Goal: Transaction & Acquisition: Purchase product/service

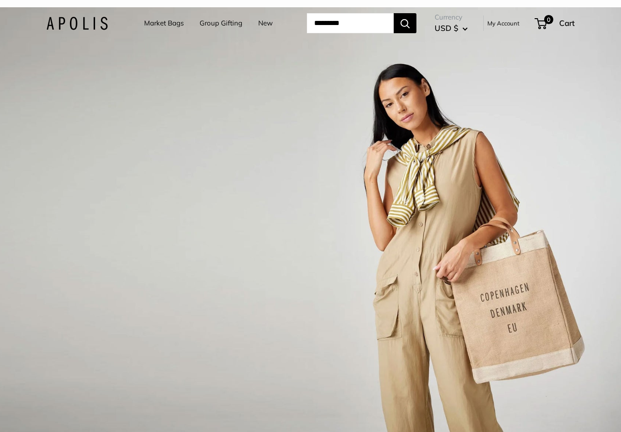
click at [39, 230] on div "1 / 3" at bounding box center [310, 223] width 621 height 432
click at [70, 249] on div "1 / 3" at bounding box center [310, 223] width 621 height 432
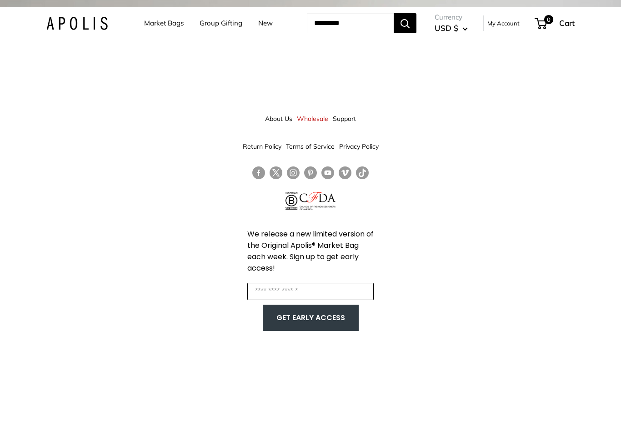
click at [355, 294] on input "Enter your email" at bounding box center [310, 291] width 126 height 17
type input "*"
type input "**********"
click at [339, 318] on button "GET EARLY ACCESS" at bounding box center [311, 317] width 78 height 17
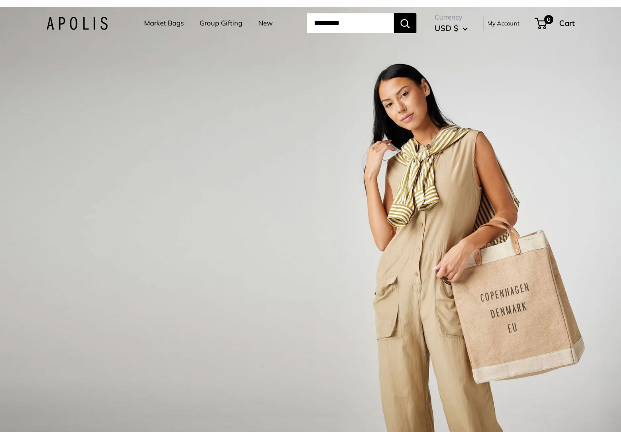
click at [375, 30] on input "Search..." at bounding box center [350, 23] width 87 height 20
click at [157, 28] on link "Market Bags" at bounding box center [164, 23] width 40 height 13
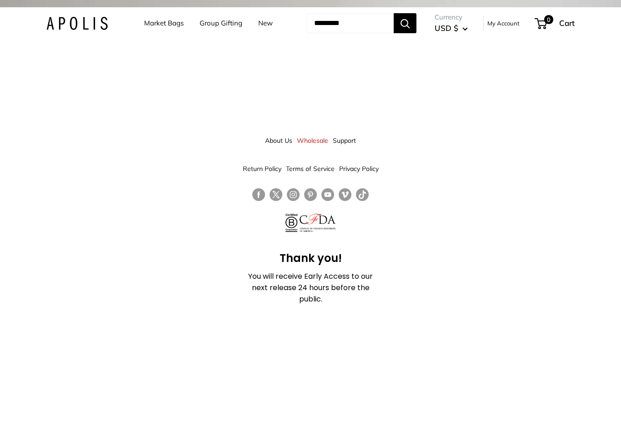
click at [152, 26] on link "Market Bags" at bounding box center [164, 23] width 40 height 13
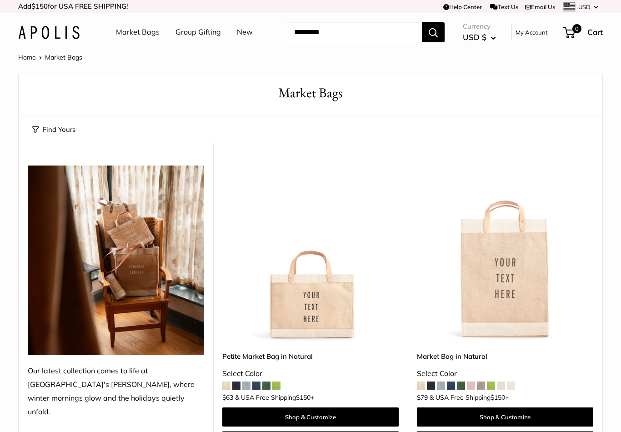
click at [65, 131] on button "Find Yours" at bounding box center [53, 129] width 43 height 13
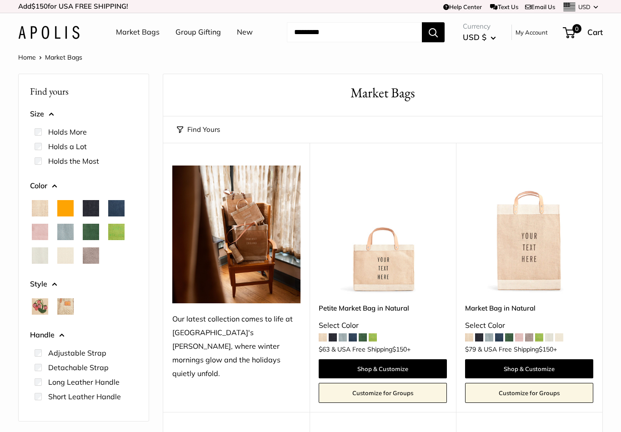
click at [375, 35] on input "Search..." at bounding box center [354, 32] width 135 height 20
type input "********"
click at [434, 32] on button "Search" at bounding box center [433, 32] width 23 height 20
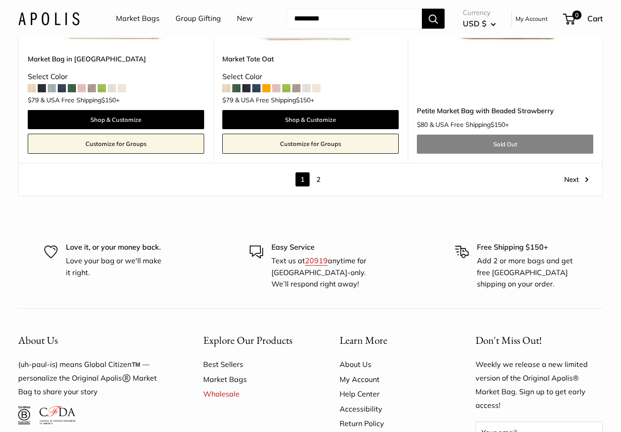
scroll to position [5008, 0]
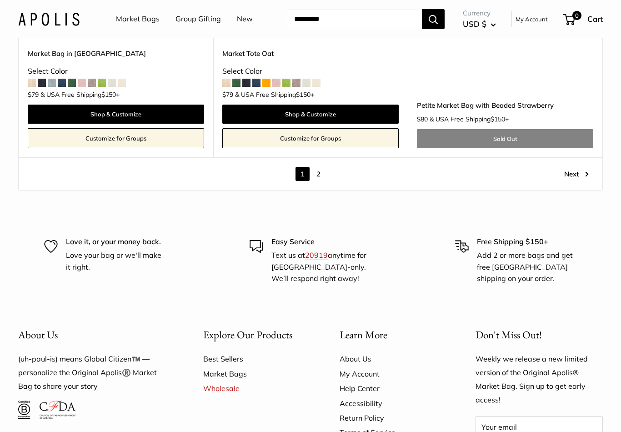
click at [576, 167] on link "Next" at bounding box center [576, 174] width 25 height 14
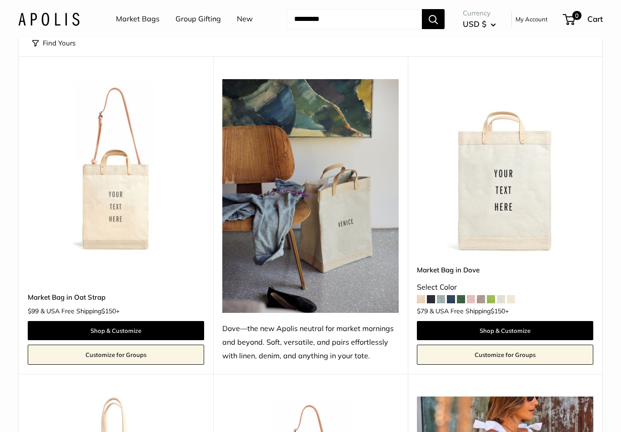
scroll to position [88, 0]
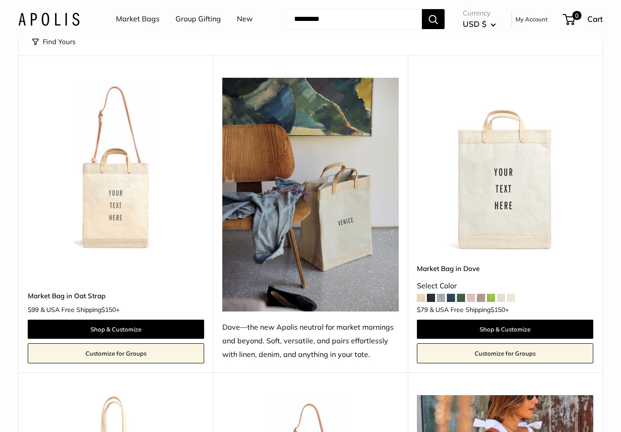
click at [268, 170] on img at bounding box center [310, 195] width 176 height 234
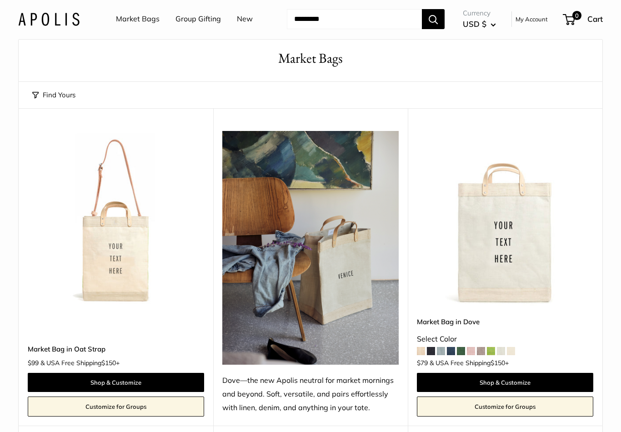
scroll to position [0, 0]
